Goal: Entertainment & Leisure: Consume media (video, audio)

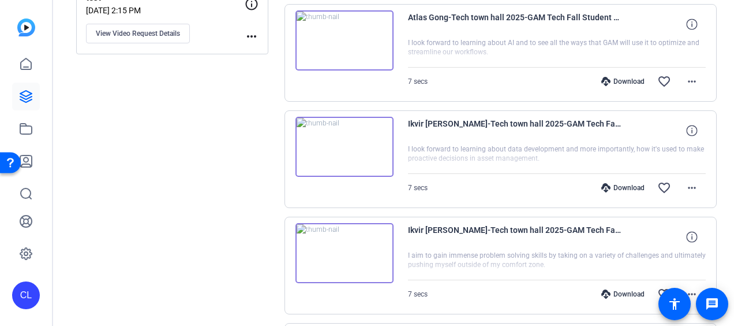
scroll to position [374, 0]
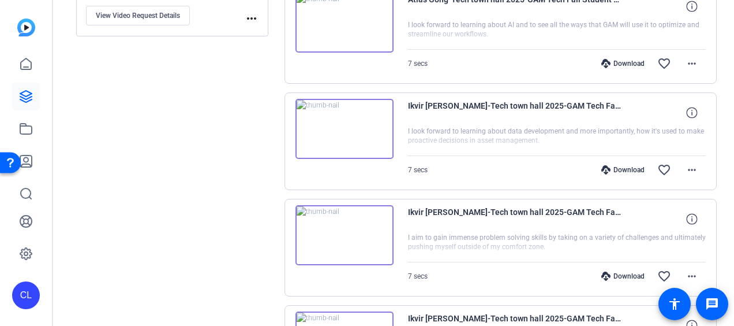
click at [342, 122] on img at bounding box center [345, 129] width 98 height 60
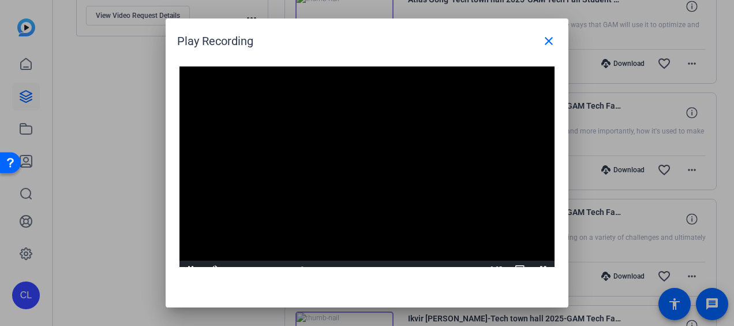
click at [449, 40] on div "Play Recording close" at bounding box center [370, 41] width 386 height 28
click at [550, 33] on span at bounding box center [549, 41] width 28 height 28
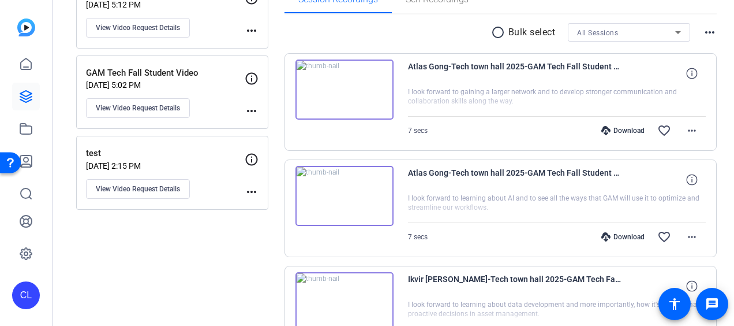
scroll to position [85, 0]
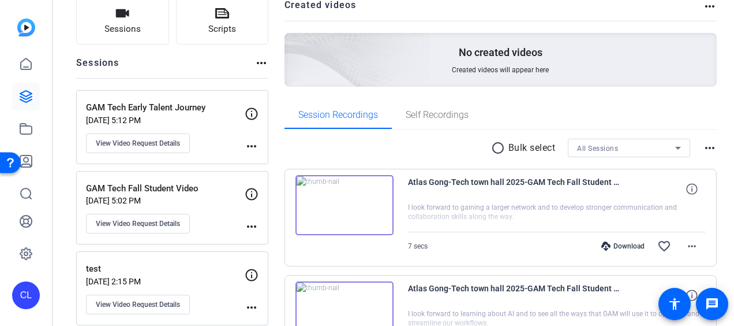
click at [255, 227] on mat-icon "more_horiz" at bounding box center [252, 226] width 14 height 14
click at [166, 223] on div at bounding box center [367, 163] width 734 height 326
click at [159, 219] on span "View Video Request Details" at bounding box center [138, 223] width 84 height 9
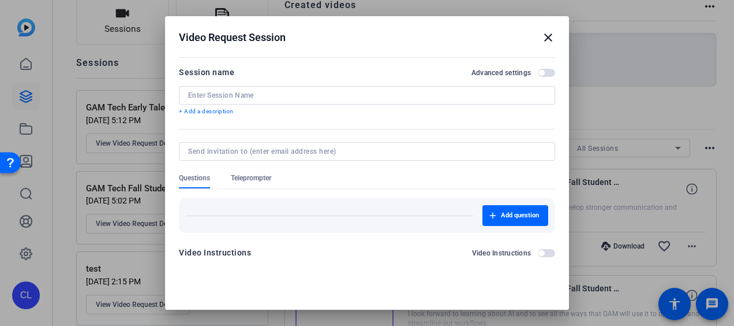
type input "GAM Tech Fall Student Video"
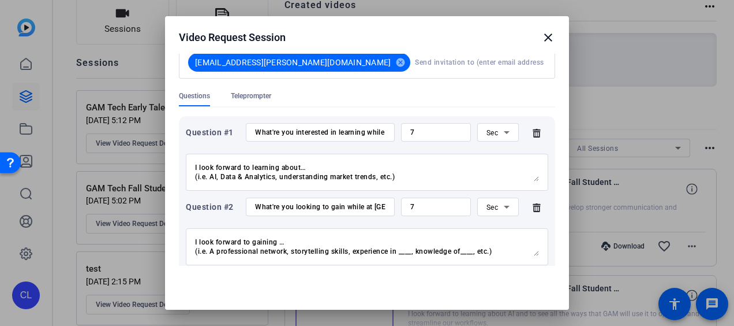
scroll to position [329, 0]
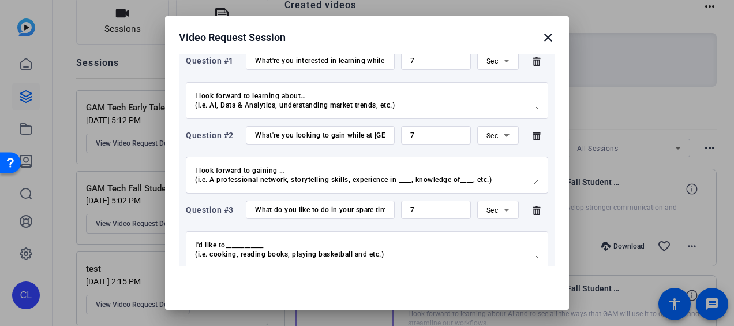
click at [541, 42] on mat-icon "close" at bounding box center [548, 38] width 14 height 14
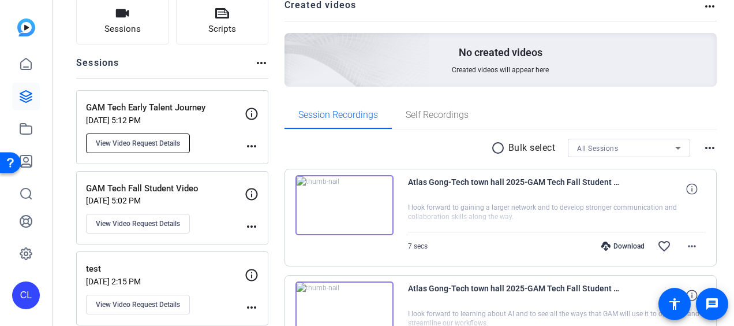
click at [145, 141] on span "View Video Request Details" at bounding box center [138, 143] width 84 height 9
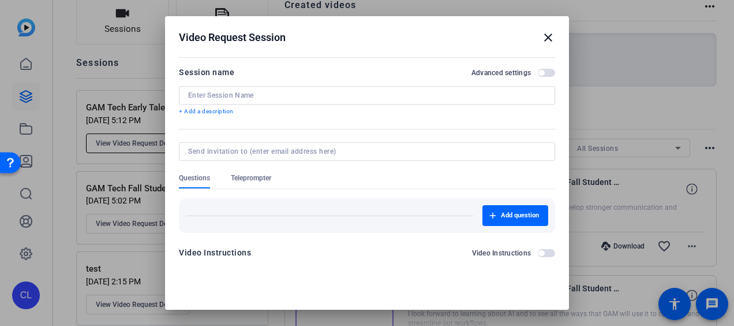
type input "GAM Tech Early Talent Journey"
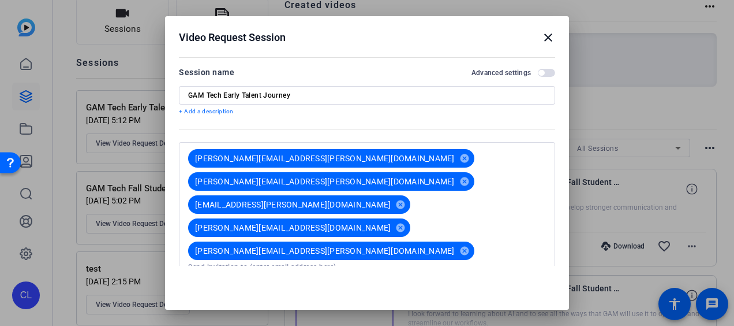
scroll to position [173, 0]
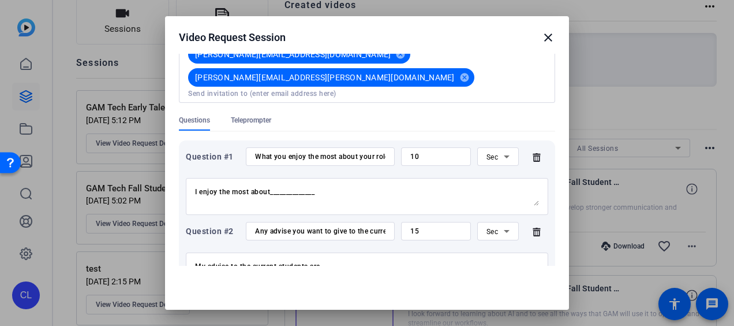
click at [541, 37] on mat-icon "close" at bounding box center [548, 38] width 14 height 14
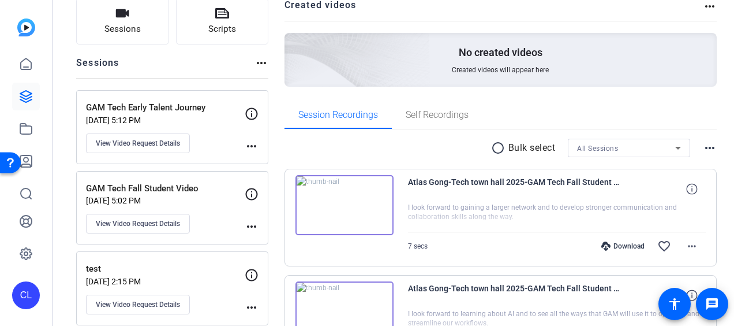
click at [342, 203] on img at bounding box center [345, 205] width 98 height 60
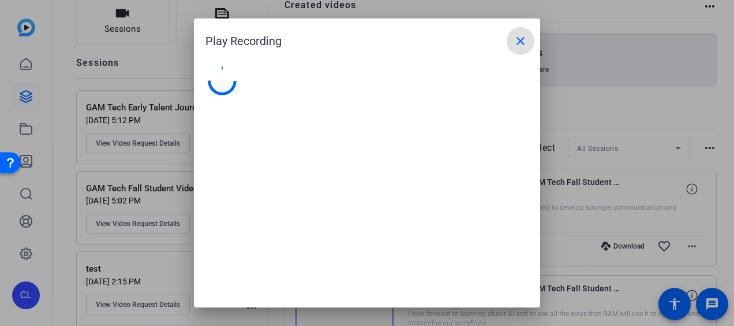
click at [720, 222] on div at bounding box center [367, 163] width 734 height 326
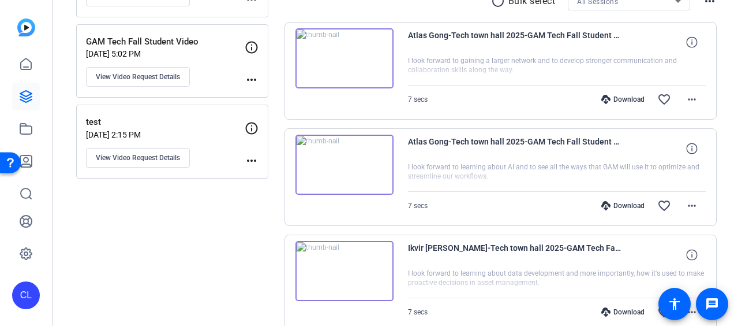
scroll to position [201, 0]
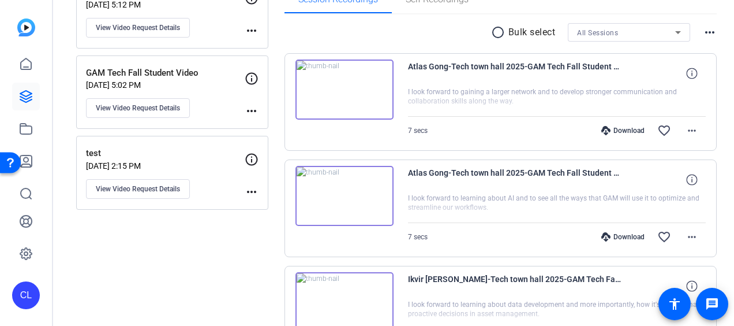
click at [345, 197] on img at bounding box center [345, 196] width 98 height 60
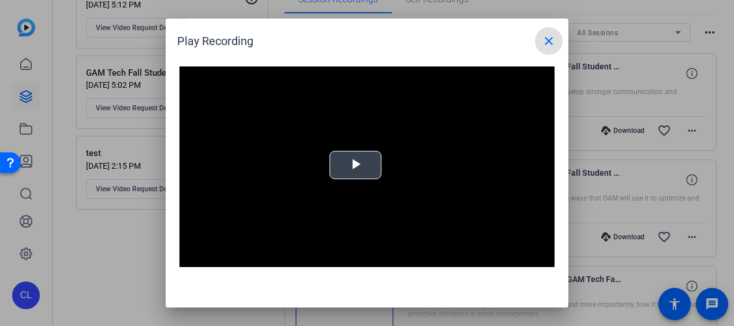
click at [356, 165] on span "Video Player" at bounding box center [356, 165] width 0 height 0
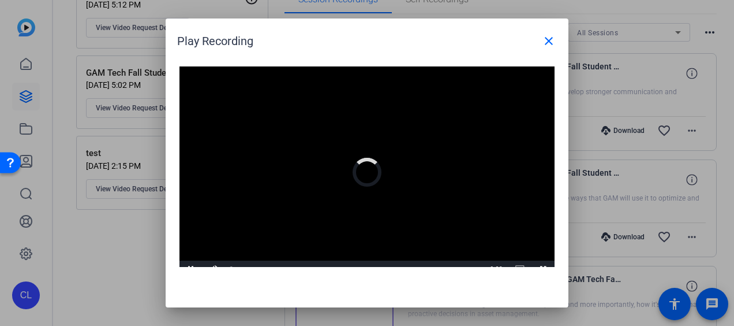
scroll to position [11, 0]
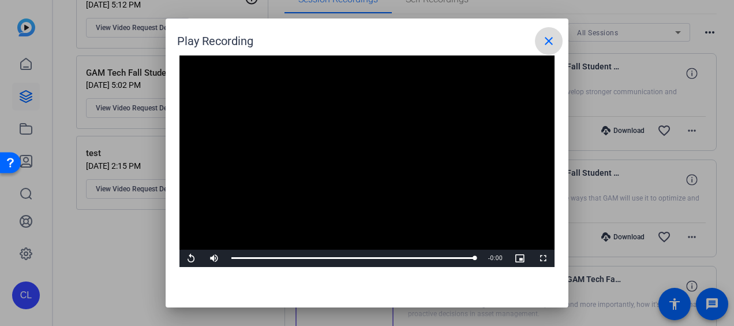
click at [549, 35] on mat-icon "close" at bounding box center [549, 41] width 14 height 14
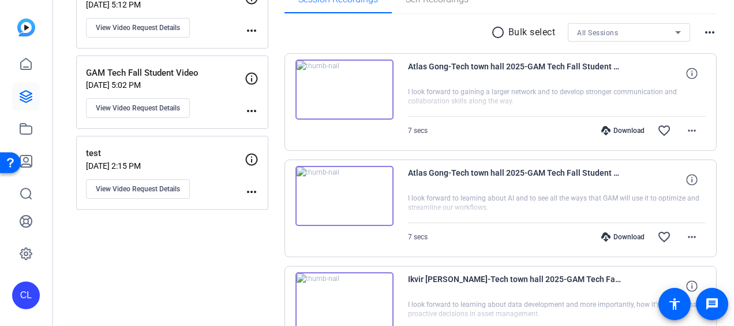
click at [347, 89] on img at bounding box center [345, 89] width 98 height 60
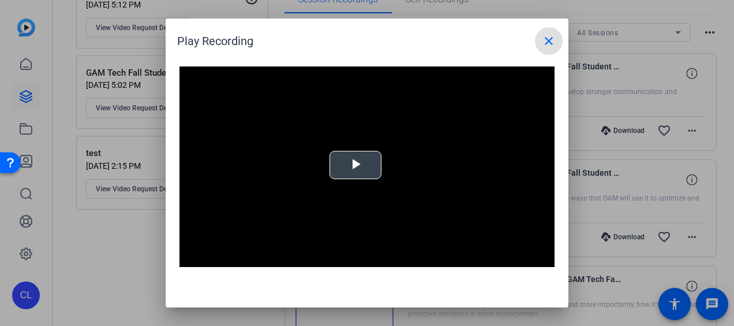
click at [356, 165] on span "Video Player" at bounding box center [356, 165] width 0 height 0
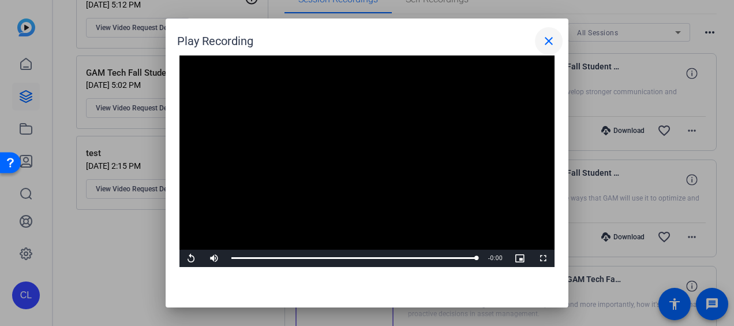
click at [553, 38] on mat-icon "close" at bounding box center [549, 41] width 14 height 14
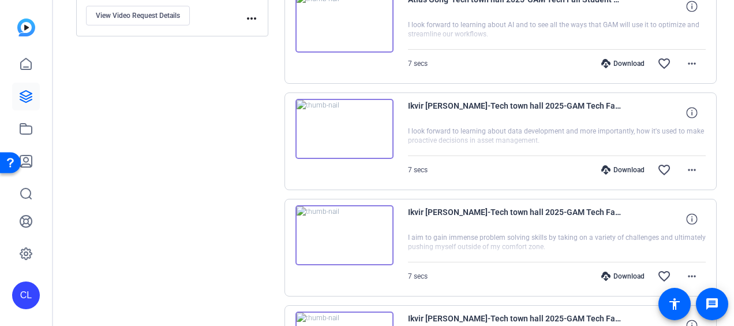
scroll to position [547, 0]
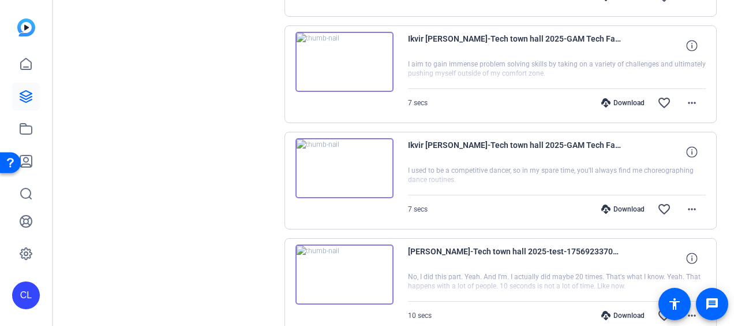
click at [336, 163] on img at bounding box center [345, 168] width 98 height 60
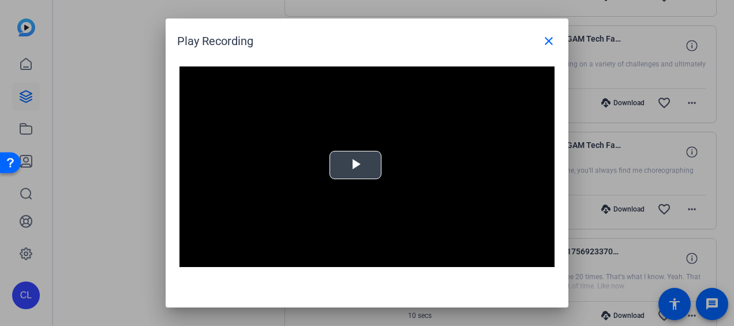
click at [356, 165] on span "Video Player" at bounding box center [356, 165] width 0 height 0
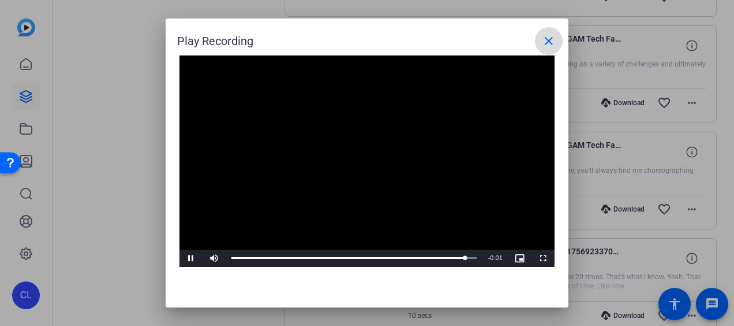
click at [547, 39] on mat-icon "close" at bounding box center [549, 41] width 14 height 14
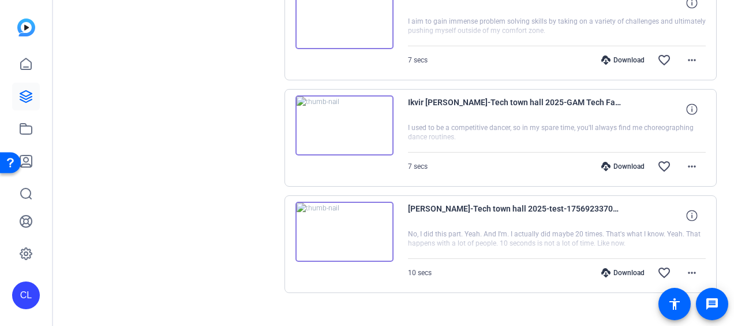
scroll to position [605, 0]
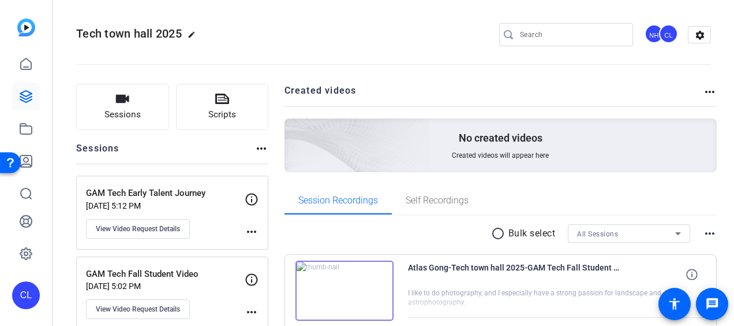
click at [337, 290] on img at bounding box center [345, 290] width 98 height 60
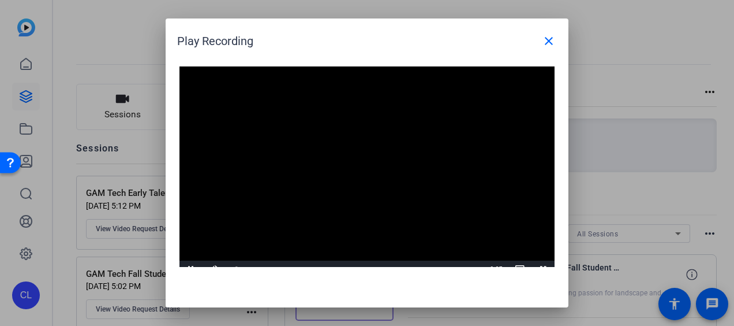
click at [357, 164] on video "Video Player" at bounding box center [367, 171] width 375 height 211
click at [384, 173] on video "Video Player" at bounding box center [367, 171] width 375 height 211
click at [540, 38] on span at bounding box center [549, 41] width 28 height 28
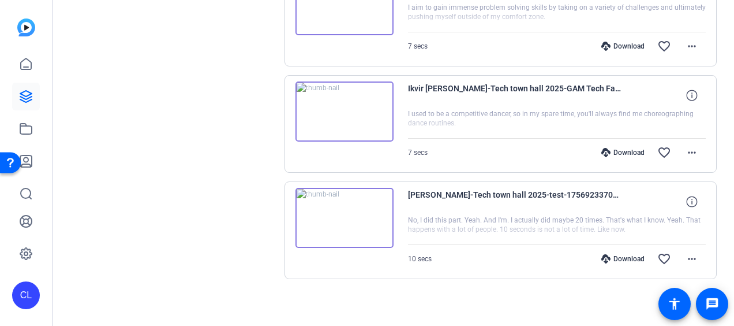
scroll to position [479, 0]
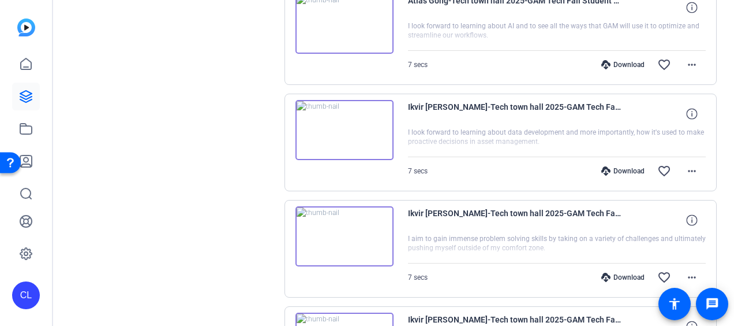
click at [350, 125] on img at bounding box center [345, 130] width 98 height 60
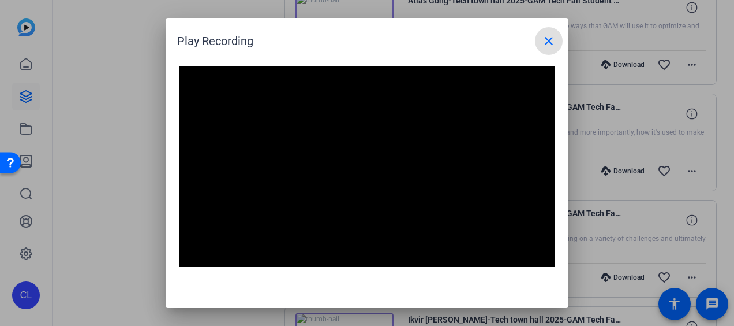
click at [540, 50] on span at bounding box center [549, 41] width 28 height 28
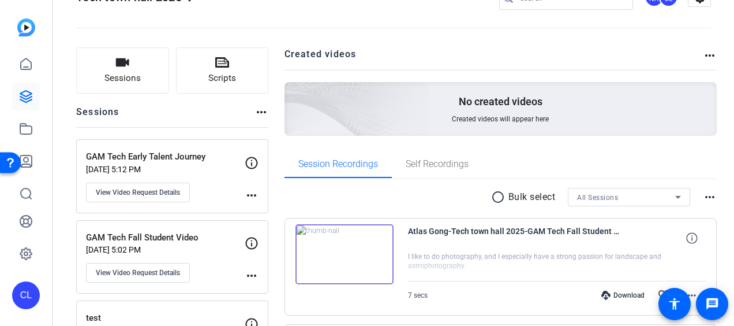
scroll to position [0, 0]
